Goal: Check status: Check status

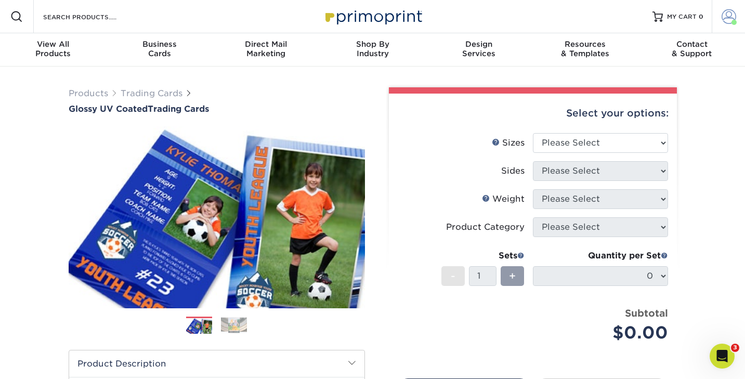
click at [731, 19] on span at bounding box center [729, 16] width 15 height 15
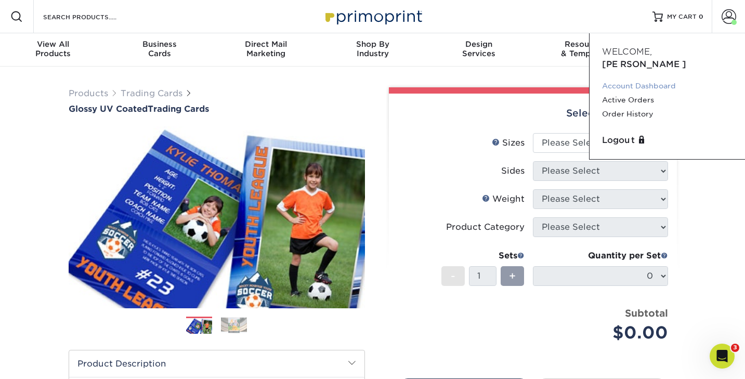
click at [625, 79] on link "Account Dashboard" at bounding box center [667, 86] width 131 height 14
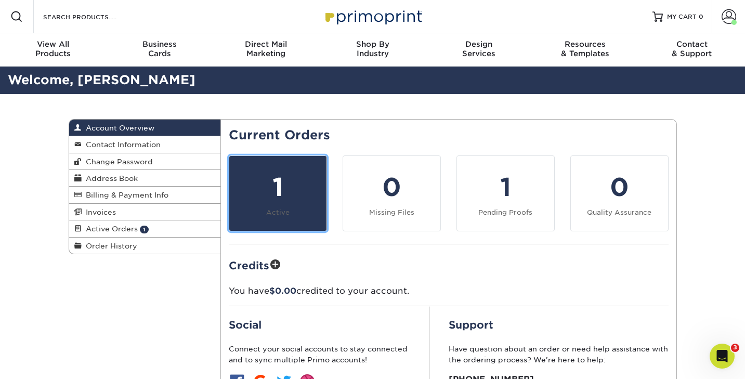
click at [279, 192] on div "1" at bounding box center [278, 187] width 85 height 37
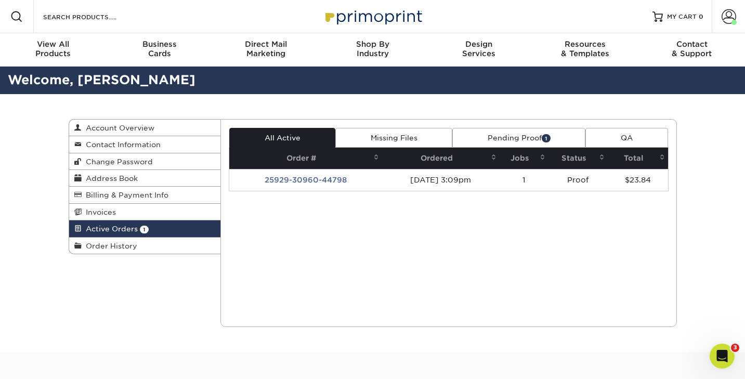
click at [520, 134] on link "Pending Proof 1" at bounding box center [519, 138] width 133 height 20
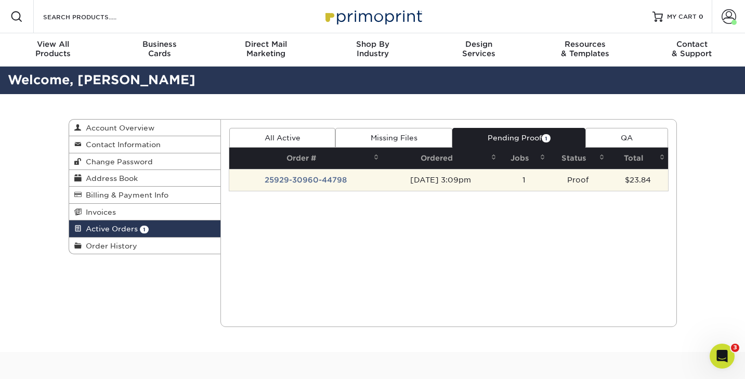
click at [303, 176] on td "25929-30960-44798" at bounding box center [305, 180] width 153 height 22
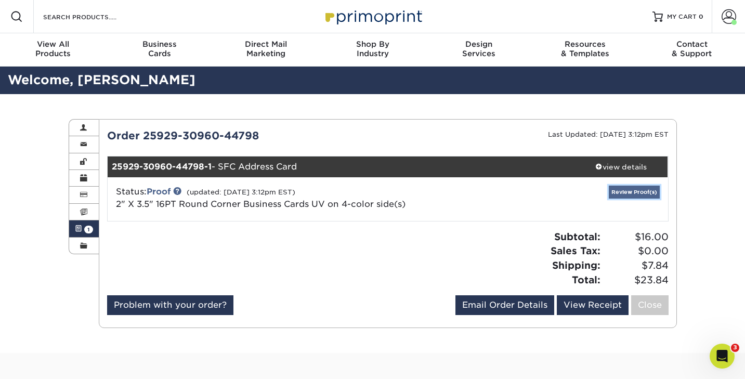
click at [640, 192] on link "Review Proof(s)" at bounding box center [634, 192] width 51 height 13
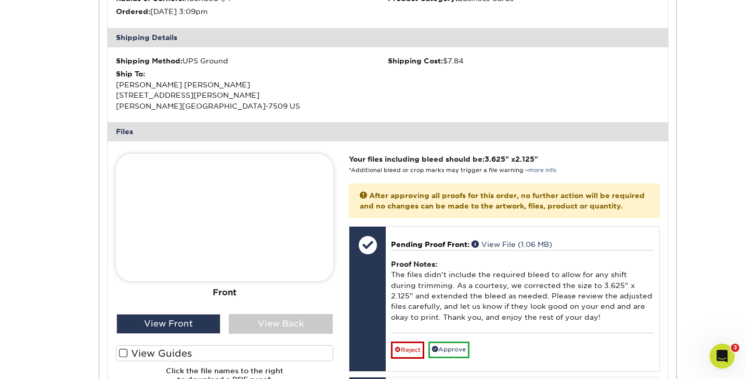
scroll to position [312, 0]
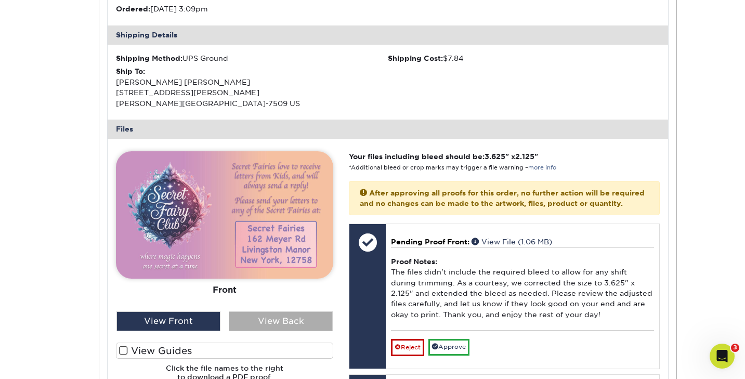
click at [288, 319] on div "View Back" at bounding box center [281, 322] width 104 height 20
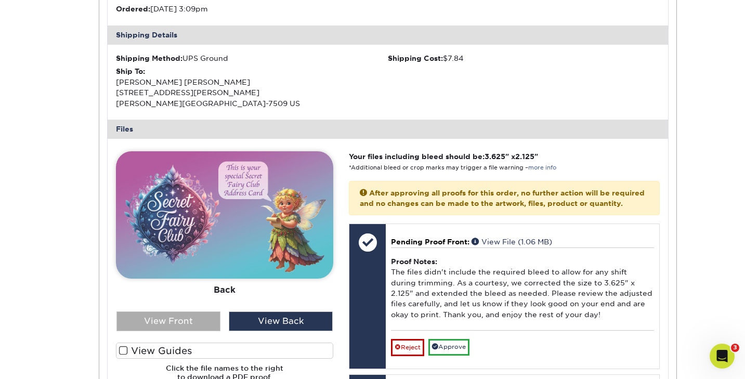
click at [194, 320] on div "View Front" at bounding box center [169, 322] width 104 height 20
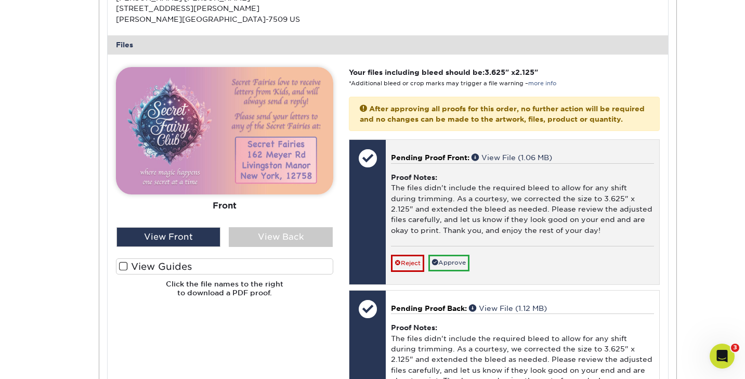
scroll to position [398, 0]
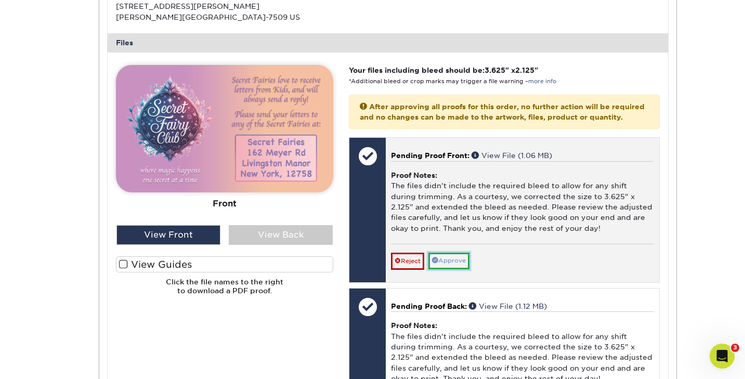
click at [446, 269] on link "Approve" at bounding box center [449, 261] width 41 height 16
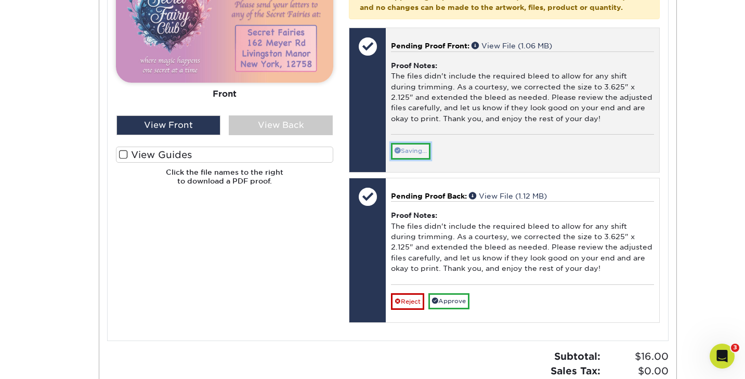
scroll to position [510, 0]
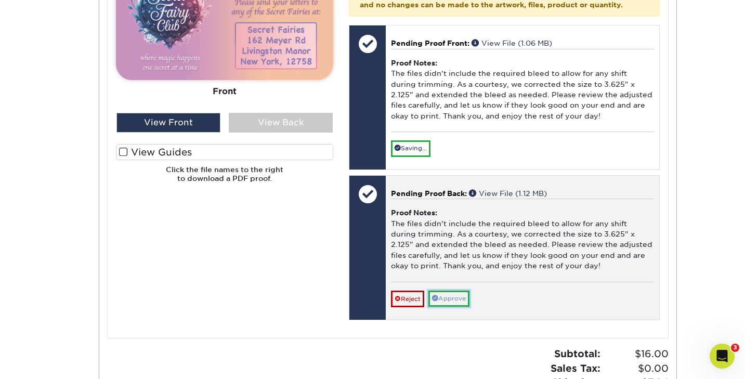
click at [445, 307] on link "Approve" at bounding box center [449, 299] width 41 height 16
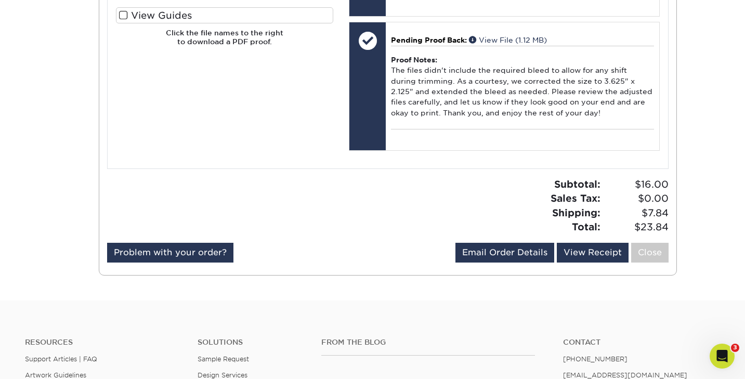
scroll to position [664, 0]
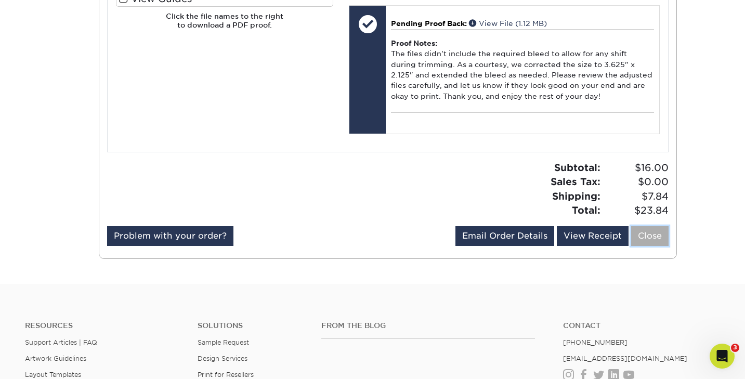
click at [643, 246] on link "Close" at bounding box center [649, 236] width 37 height 20
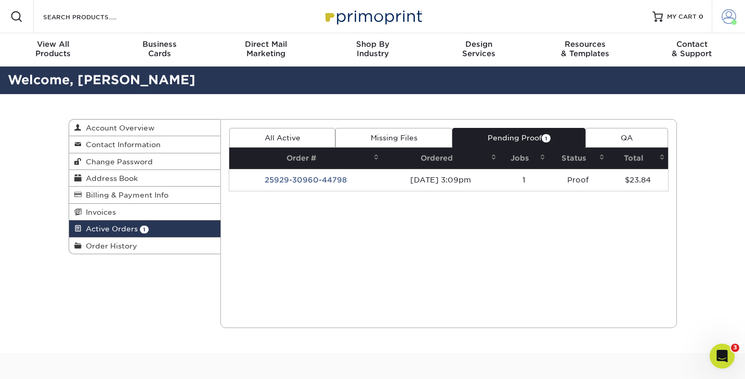
click at [730, 20] on span at bounding box center [729, 16] width 15 height 15
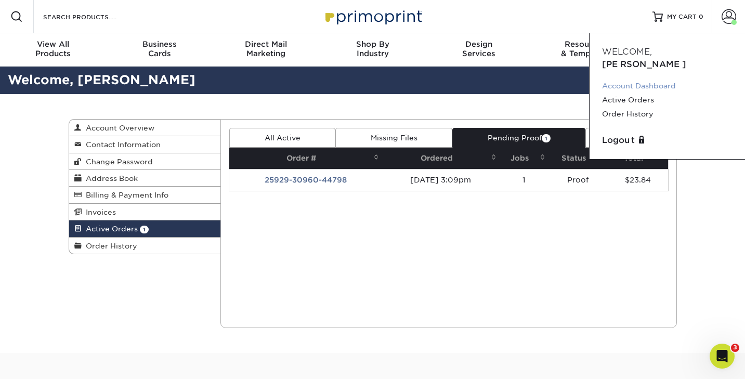
click at [635, 79] on link "Account Dashboard" at bounding box center [667, 86] width 131 height 14
